Goal: Task Accomplishment & Management: Use online tool/utility

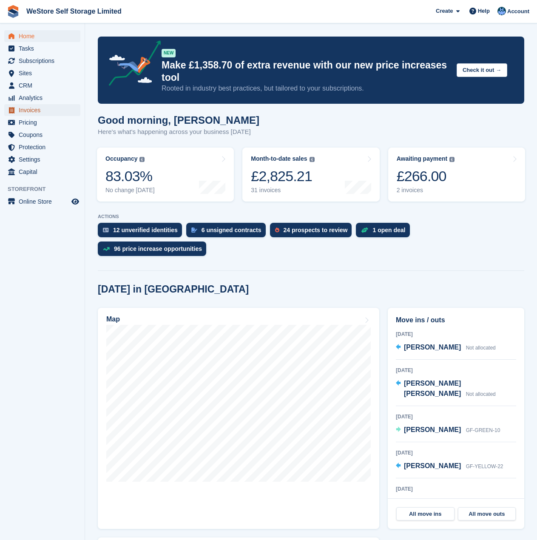
click at [25, 110] on span "Invoices" at bounding box center [44, 110] width 51 height 12
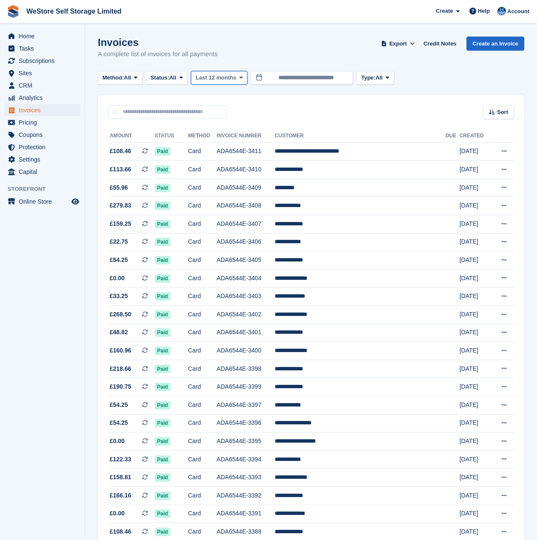
click at [226, 81] on span "Last 12 months" at bounding box center [216, 78] width 40 height 9
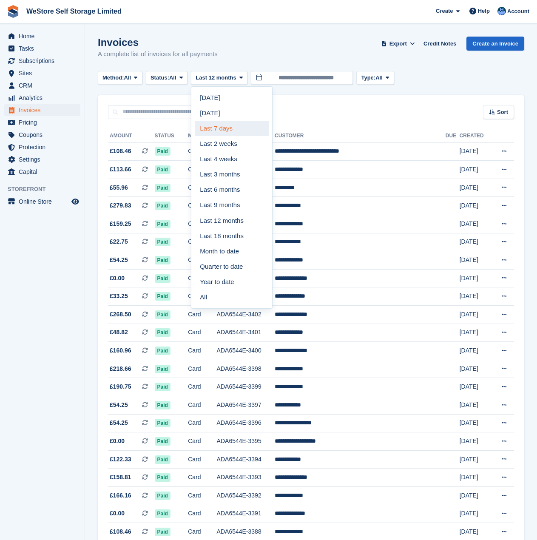
click at [214, 129] on link "Last 7 days" at bounding box center [232, 128] width 74 height 15
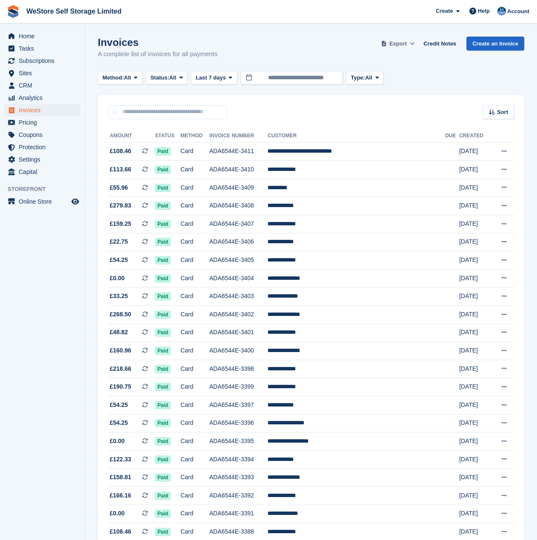
click at [413, 45] on span at bounding box center [412, 44] width 9 height 9
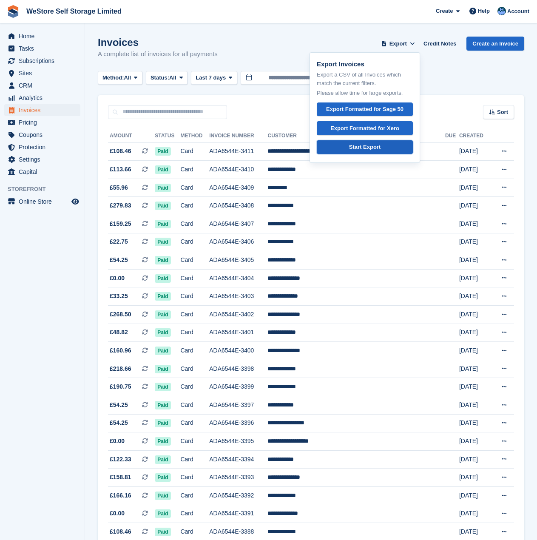
click at [371, 147] on div "Start Export" at bounding box center [364, 147] width 31 height 9
click at [377, 146] on div "Start Export" at bounding box center [364, 147] width 31 height 9
